Goal: Navigation & Orientation: Find specific page/section

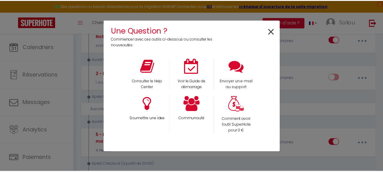
scroll to position [114, 0]
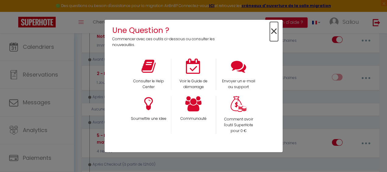
click at [276, 27] on span "×" at bounding box center [274, 31] width 8 height 19
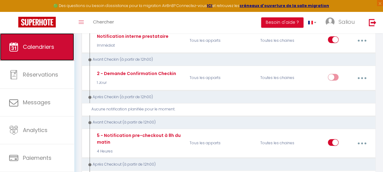
click at [38, 49] on span "Calendriers" at bounding box center [38, 47] width 31 height 8
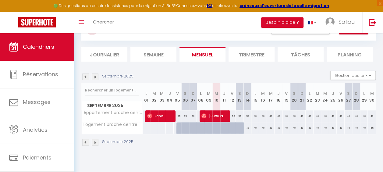
scroll to position [30, 0]
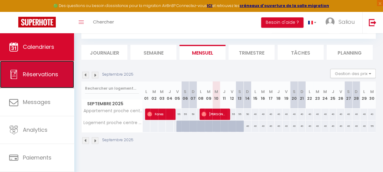
click at [40, 72] on span "Réservations" at bounding box center [40, 74] width 35 height 8
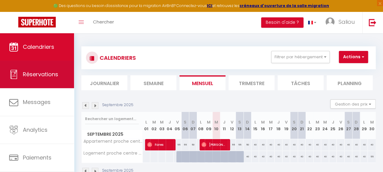
select select "not_cancelled"
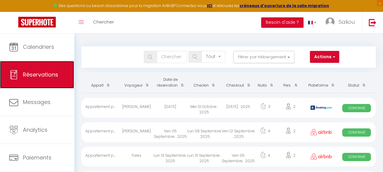
click at [44, 77] on span "Réservations" at bounding box center [40, 75] width 35 height 8
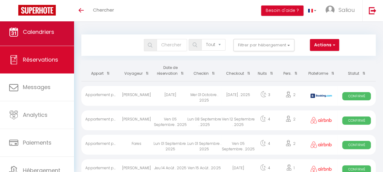
click at [28, 37] on link "Calendriers" at bounding box center [37, 31] width 74 height 27
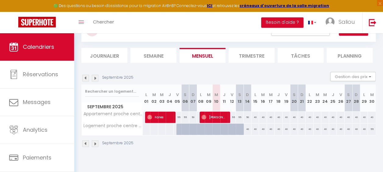
scroll to position [28, 0]
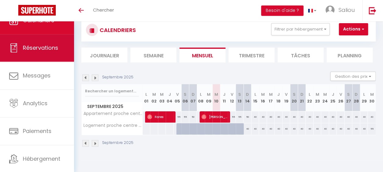
click at [23, 46] on span "Réservations" at bounding box center [40, 48] width 35 height 8
select select "not_cancelled"
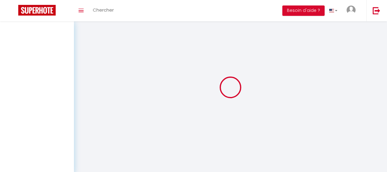
select select "not_cancelled"
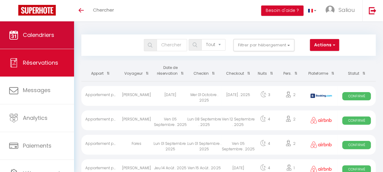
click at [38, 30] on link "Calendriers" at bounding box center [37, 34] width 74 height 27
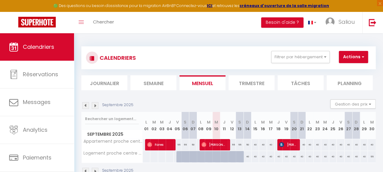
scroll to position [33, 0]
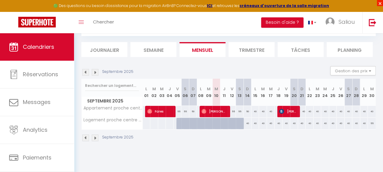
click at [379, 2] on span "×" at bounding box center [380, 3] width 6 height 6
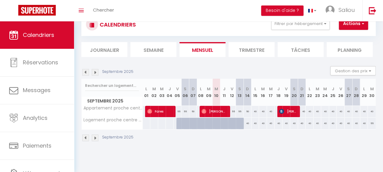
scroll to position [21, 0]
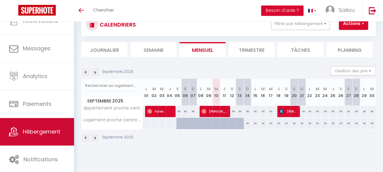
click at [33, 133] on span "Hébergement" at bounding box center [41, 132] width 37 height 8
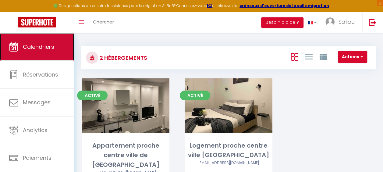
click at [26, 55] on link "Calendriers" at bounding box center [37, 46] width 74 height 27
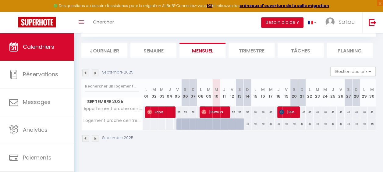
scroll to position [33, 0]
